Goal: Register for event/course

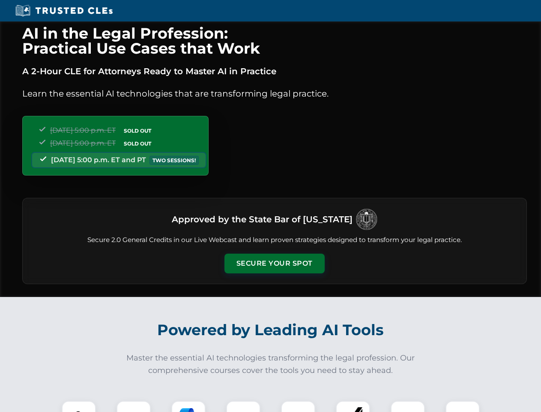
click at [274, 263] on button "Secure Your Spot" at bounding box center [275, 263] width 100 height 20
click at [79, 406] on img at bounding box center [78, 417] width 25 height 25
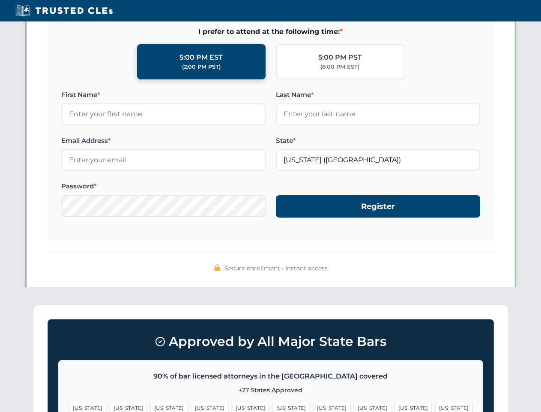
click at [273, 406] on span "[US_STATE]" at bounding box center [291, 407] width 37 height 12
click at [313, 406] on span "[US_STATE]" at bounding box center [331, 407] width 37 height 12
click at [395, 406] on span "[US_STATE]" at bounding box center [413, 407] width 37 height 12
